Goal: Task Accomplishment & Management: Manage account settings

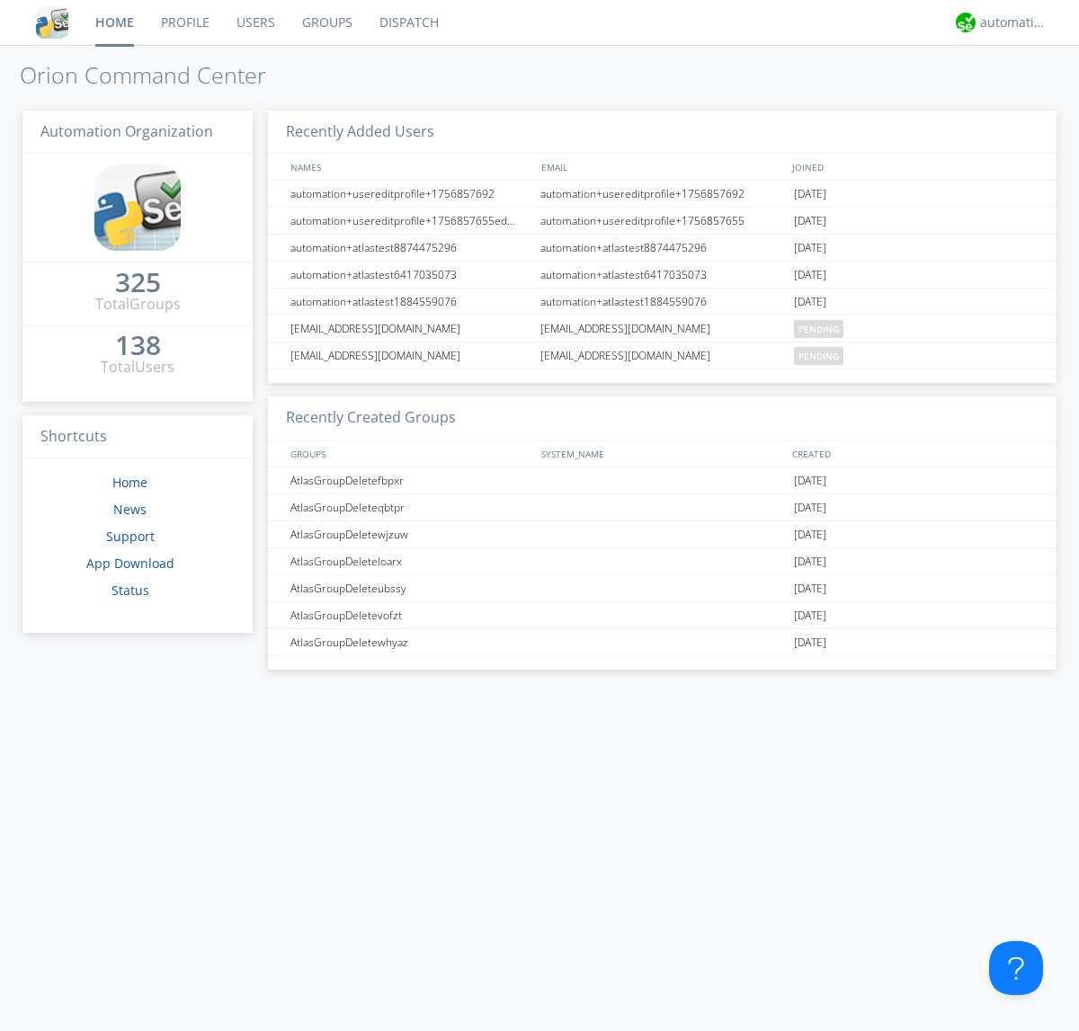
click at [325, 22] on link "Groups" at bounding box center [327, 22] width 77 height 45
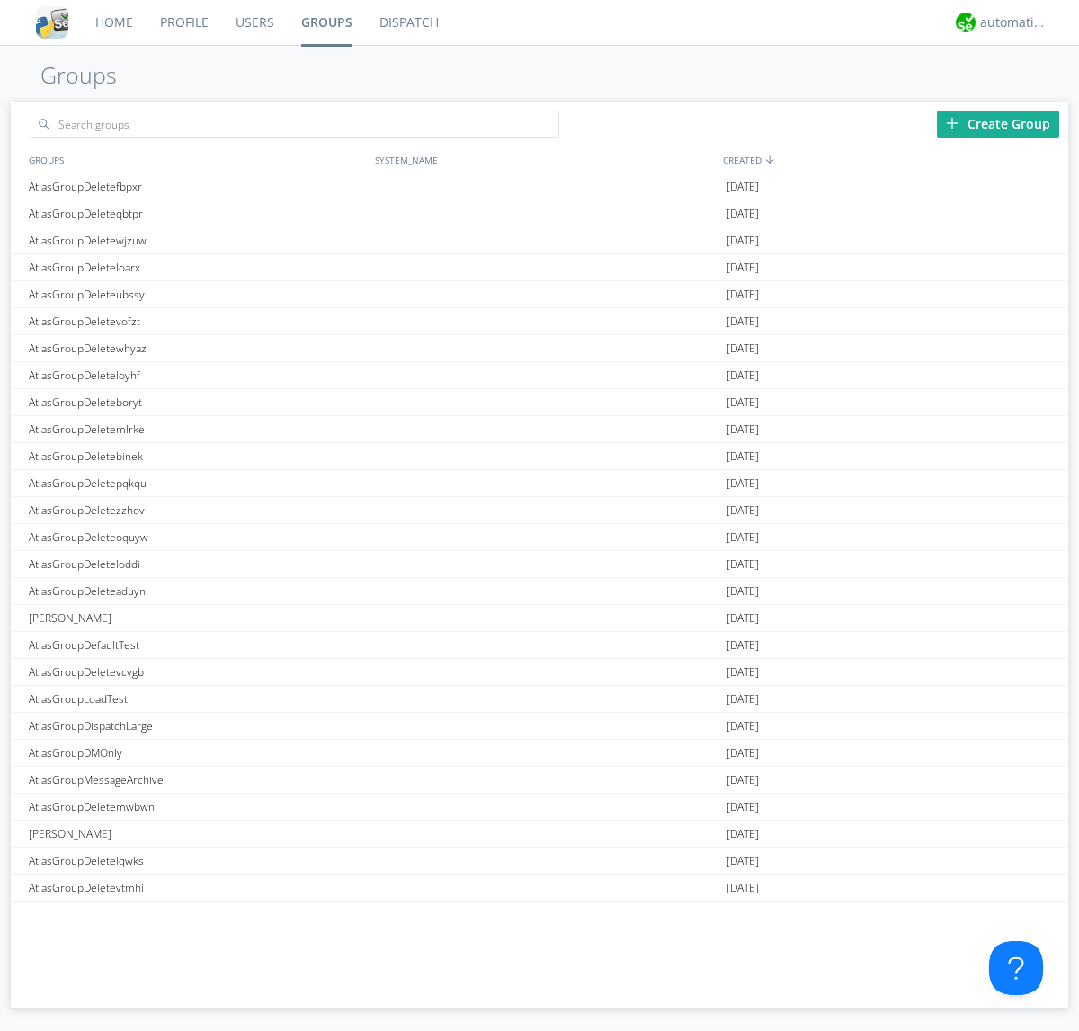
click at [998, 123] on div "Create Group" at bounding box center [998, 124] width 122 height 27
click at [325, 22] on link "Groups" at bounding box center [327, 22] width 78 height 45
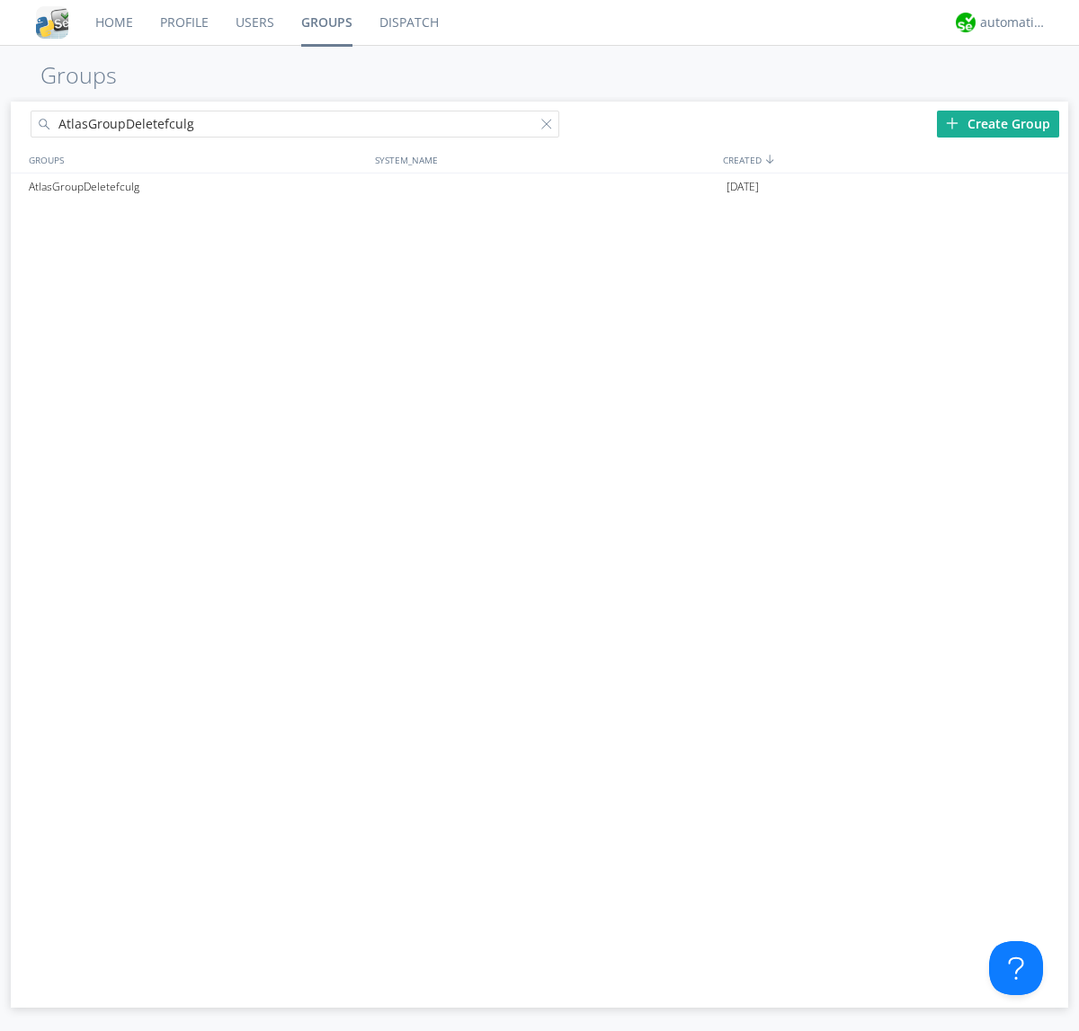
type input "AtlasGroupDeletefculg"
click at [550, 127] on div at bounding box center [550, 128] width 18 height 18
type input "AtlasGroupDeletefculg"
click at [197, 186] on div "AtlasGroupDeletefculg" at bounding box center [197, 186] width 346 height 27
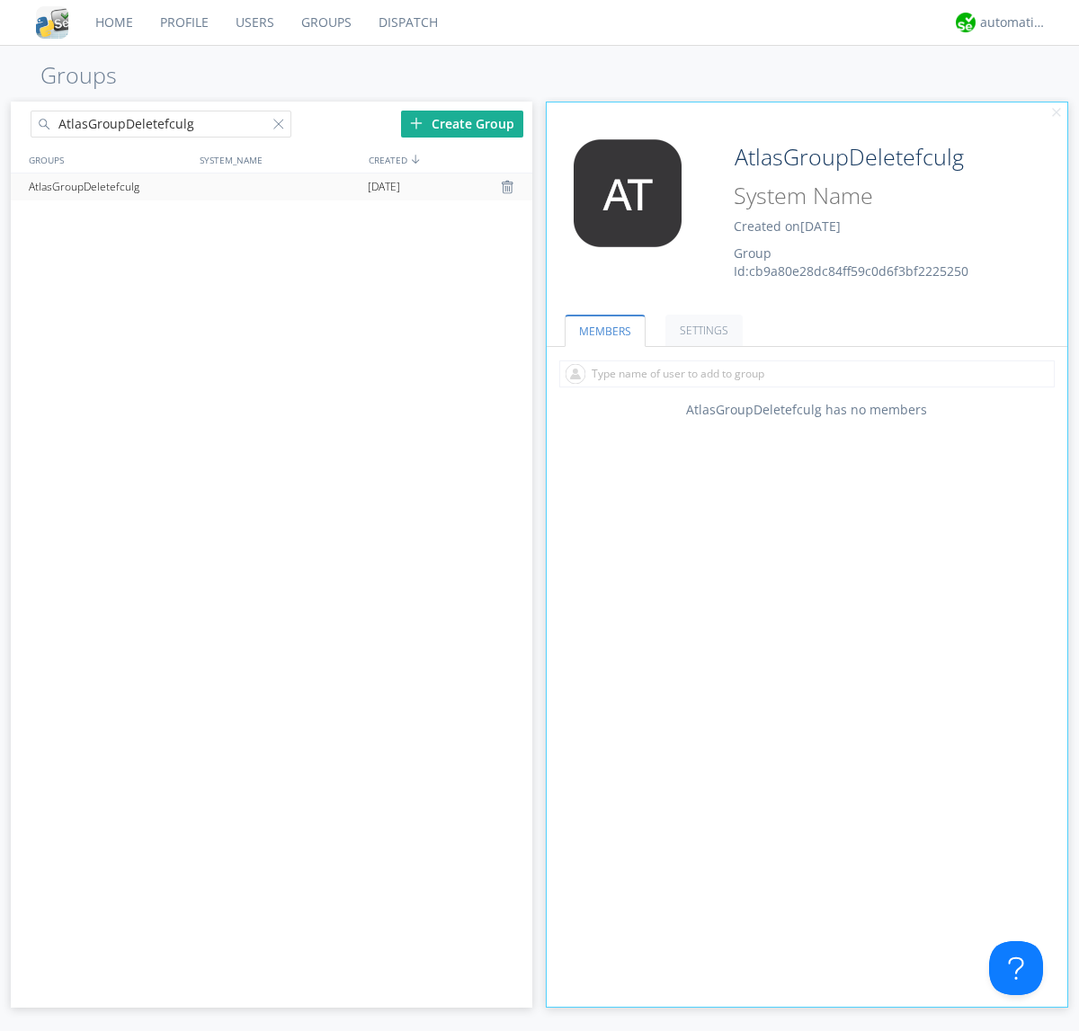
click at [806, 215] on div "AtlasGroupDeletefculg Created on [DATE] Group Id: cb9a80e28dc84ff59c0d6f3bf2225…" at bounding box center [850, 209] width 261 height 141
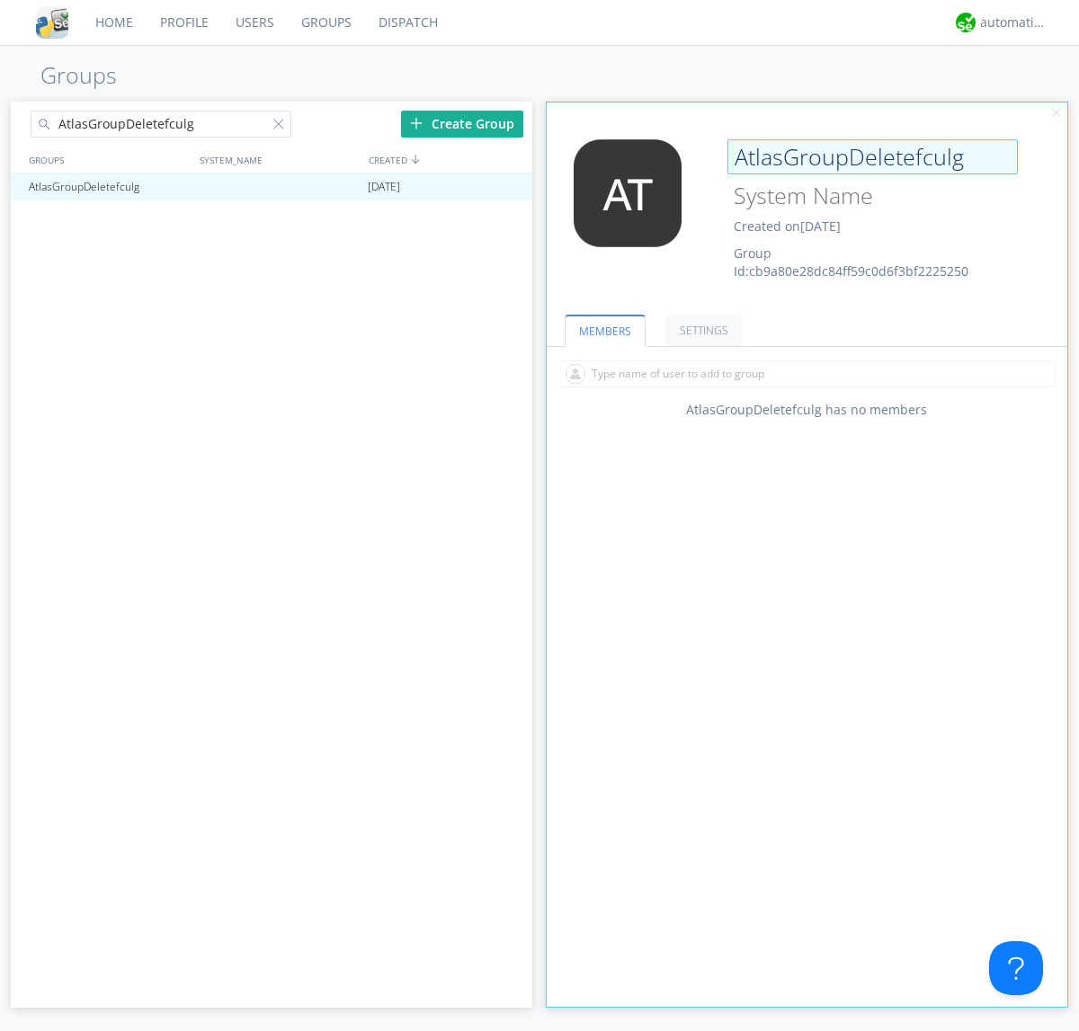
click at [872, 156] on input "AtlasGroupDeletefculg" at bounding box center [872, 157] width 290 height 36
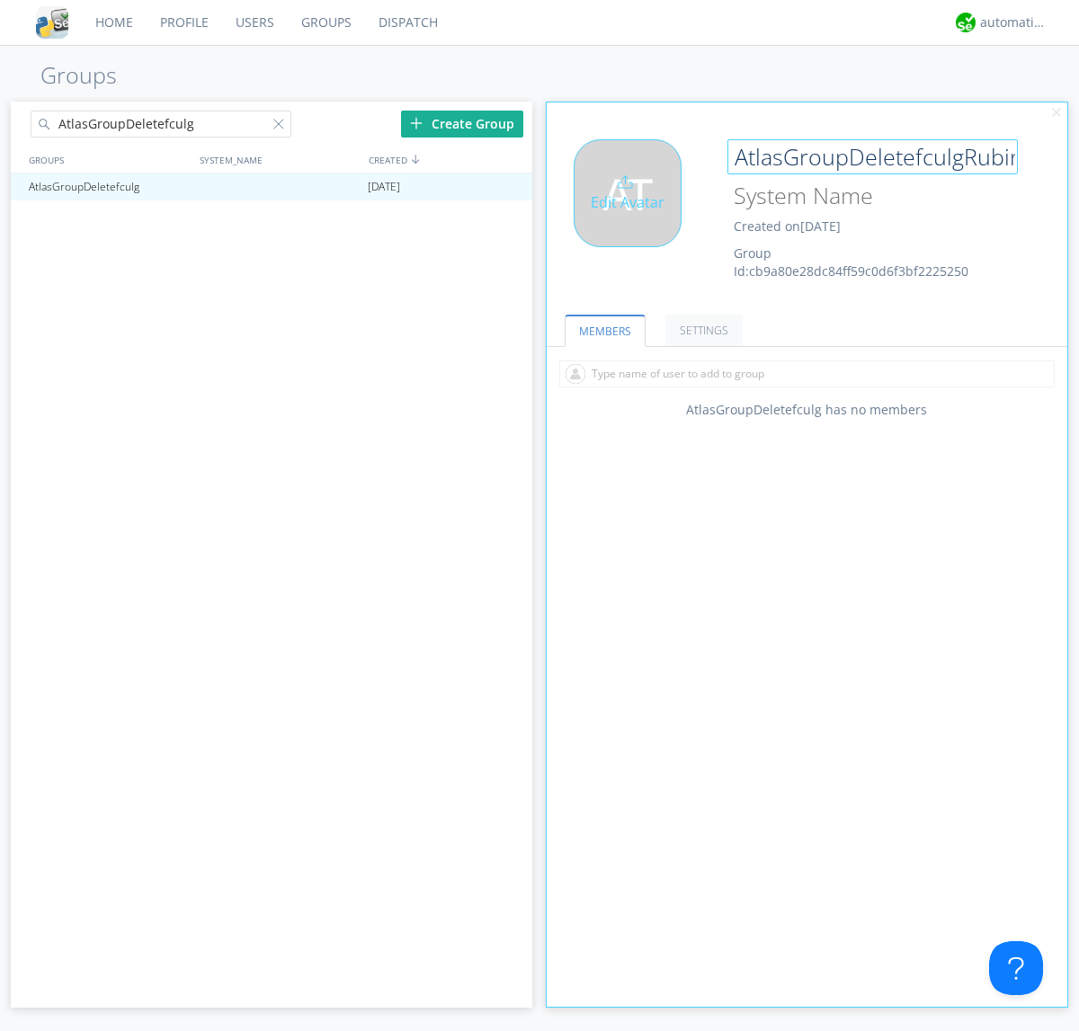
type input "AtlasGroupDeletefculgRubin"
click at [633, 215] on div "Edit Avatar" at bounding box center [627, 193] width 108 height 108
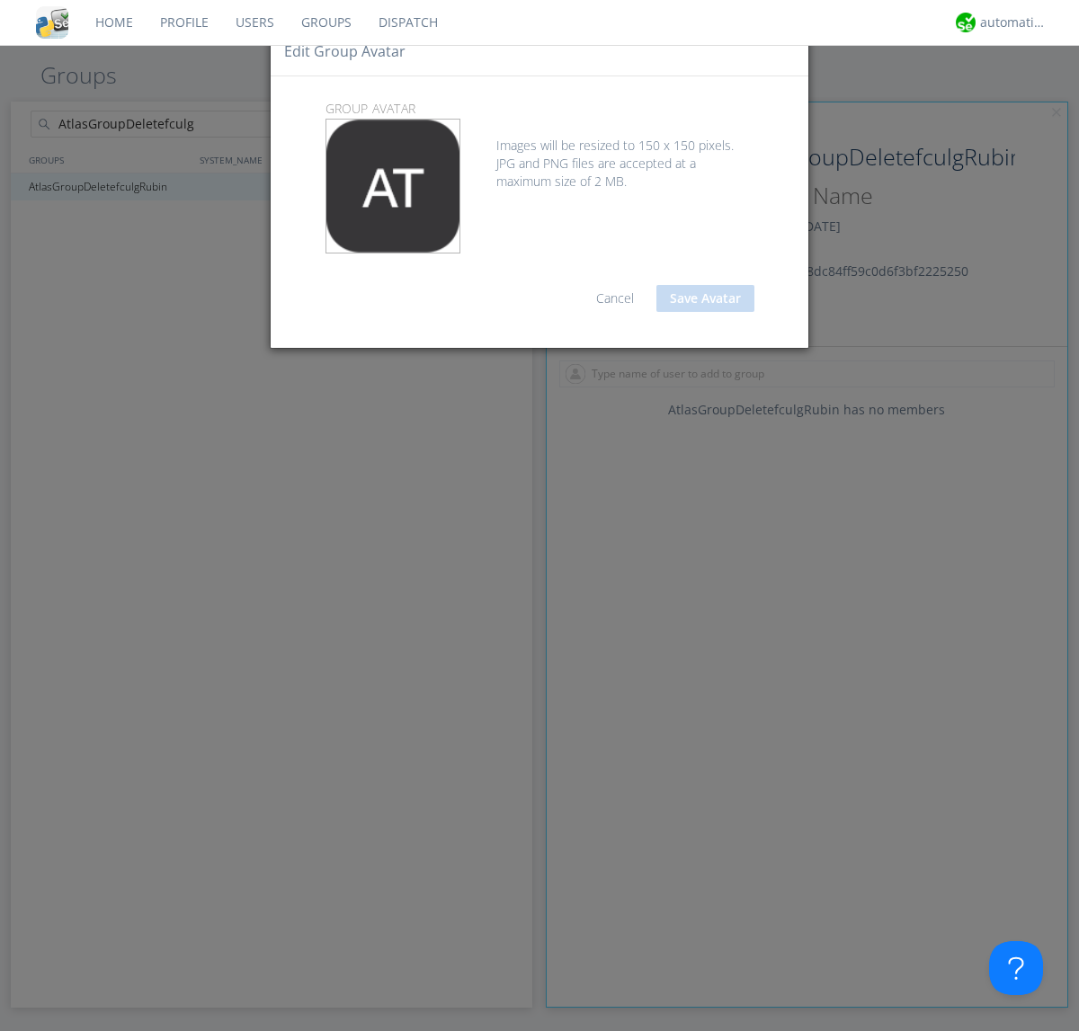
type input "C:\fakepath\selenium.png"
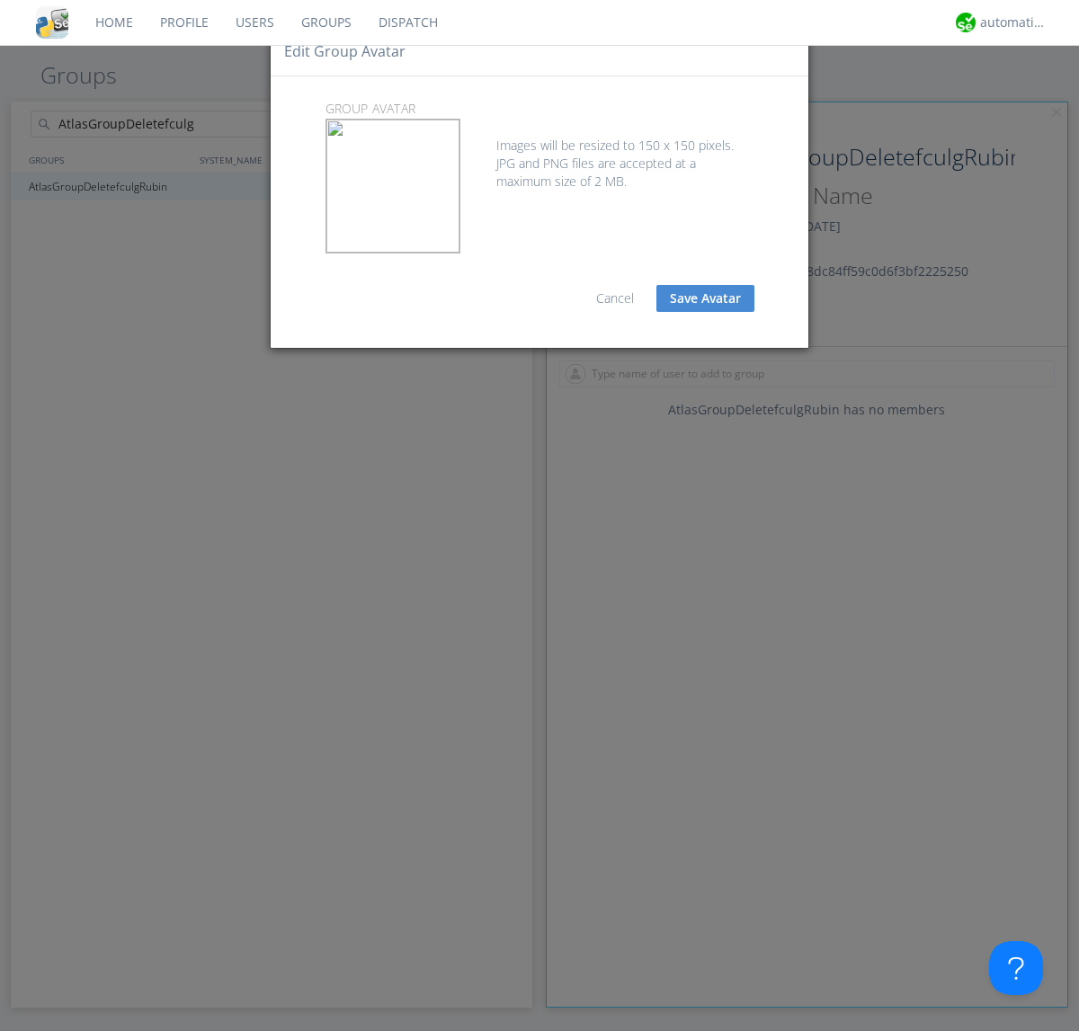
click at [705, 298] on button "Save Avatar" at bounding box center [705, 298] width 98 height 27
click at [281, 127] on div at bounding box center [282, 128] width 18 height 18
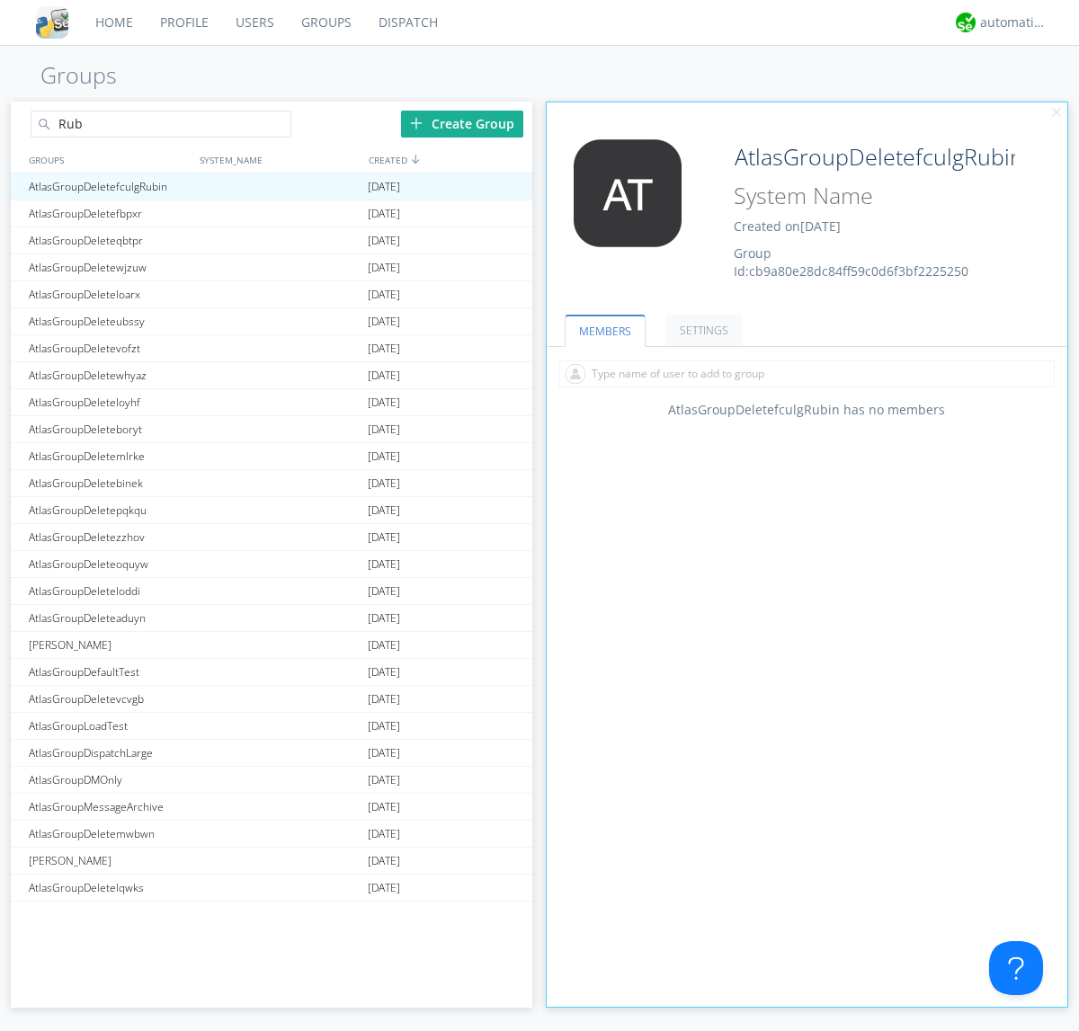
type input "[PERSON_NAME]"
